Goal: Ask a question

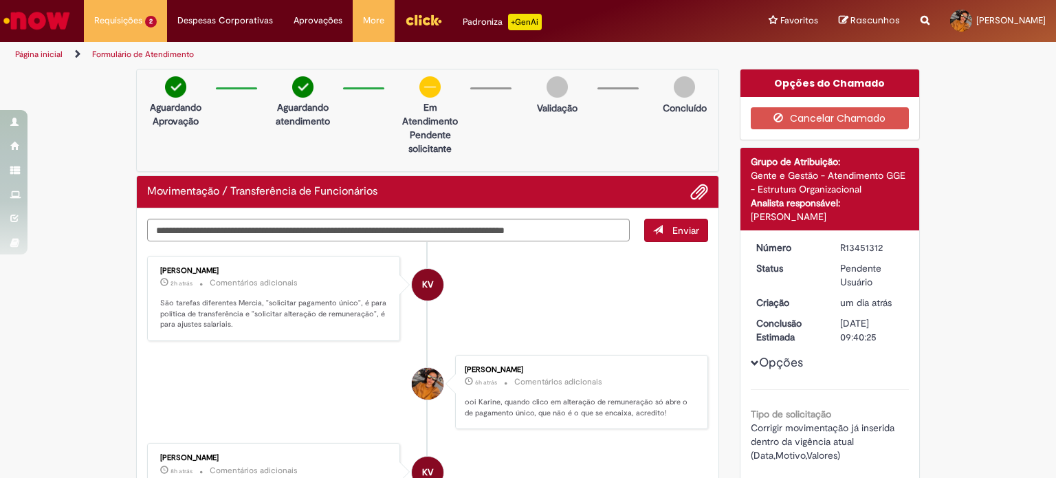
click at [606, 224] on textarea "**********" at bounding box center [388, 230] width 483 height 23
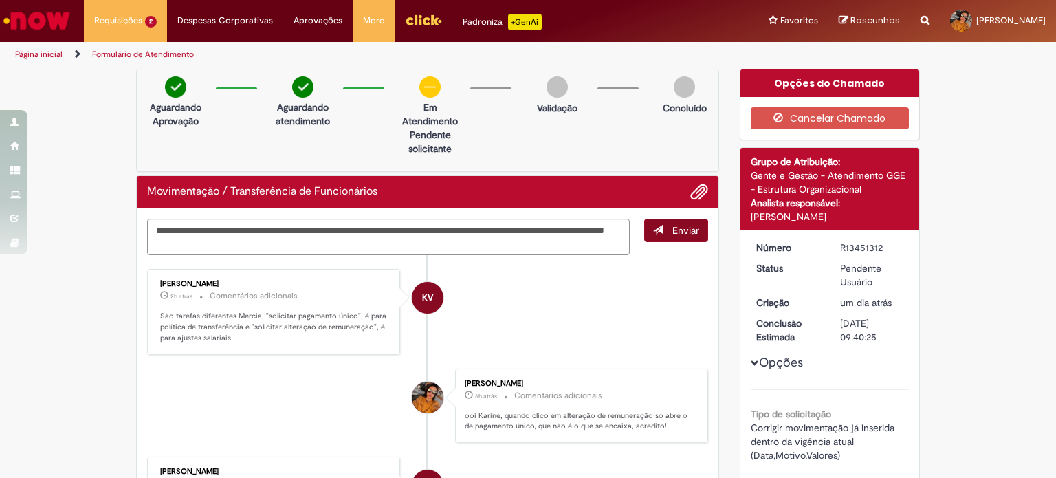
type textarea "**********"
click at [665, 241] on button "Enviar" at bounding box center [676, 230] width 64 height 23
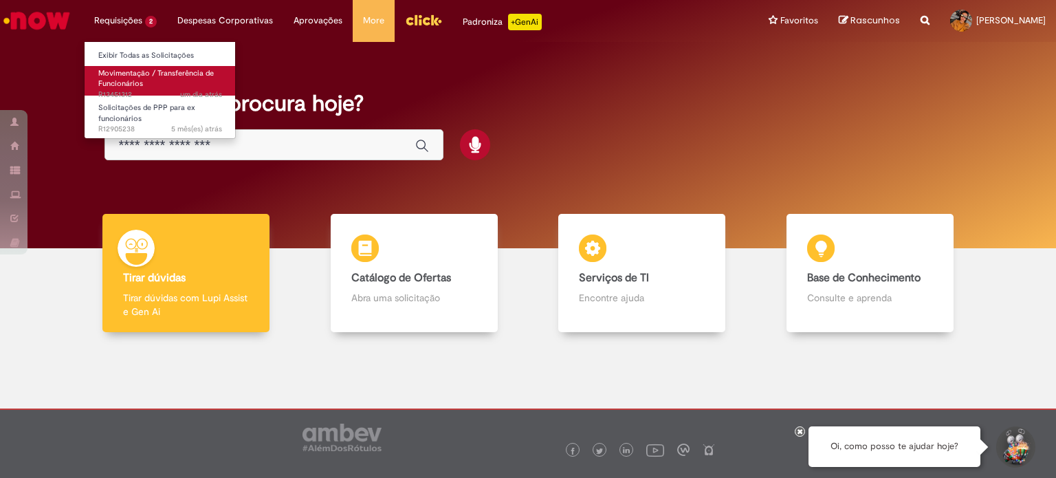
click at [125, 79] on span "Movimentação / Transferência de Funcionários" at bounding box center [155, 78] width 115 height 21
